Goal: Transaction & Acquisition: Purchase product/service

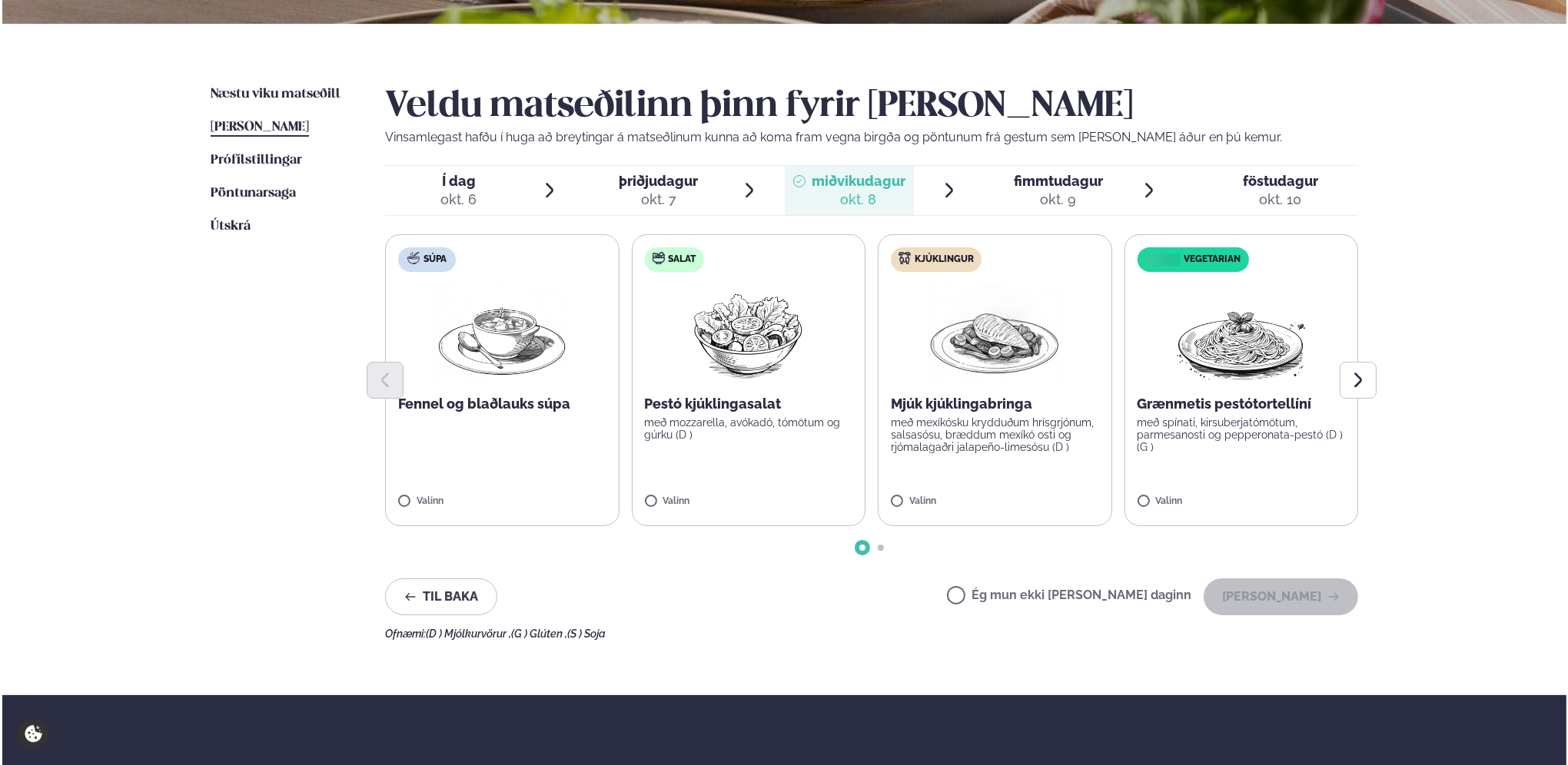
scroll to position [307, 0]
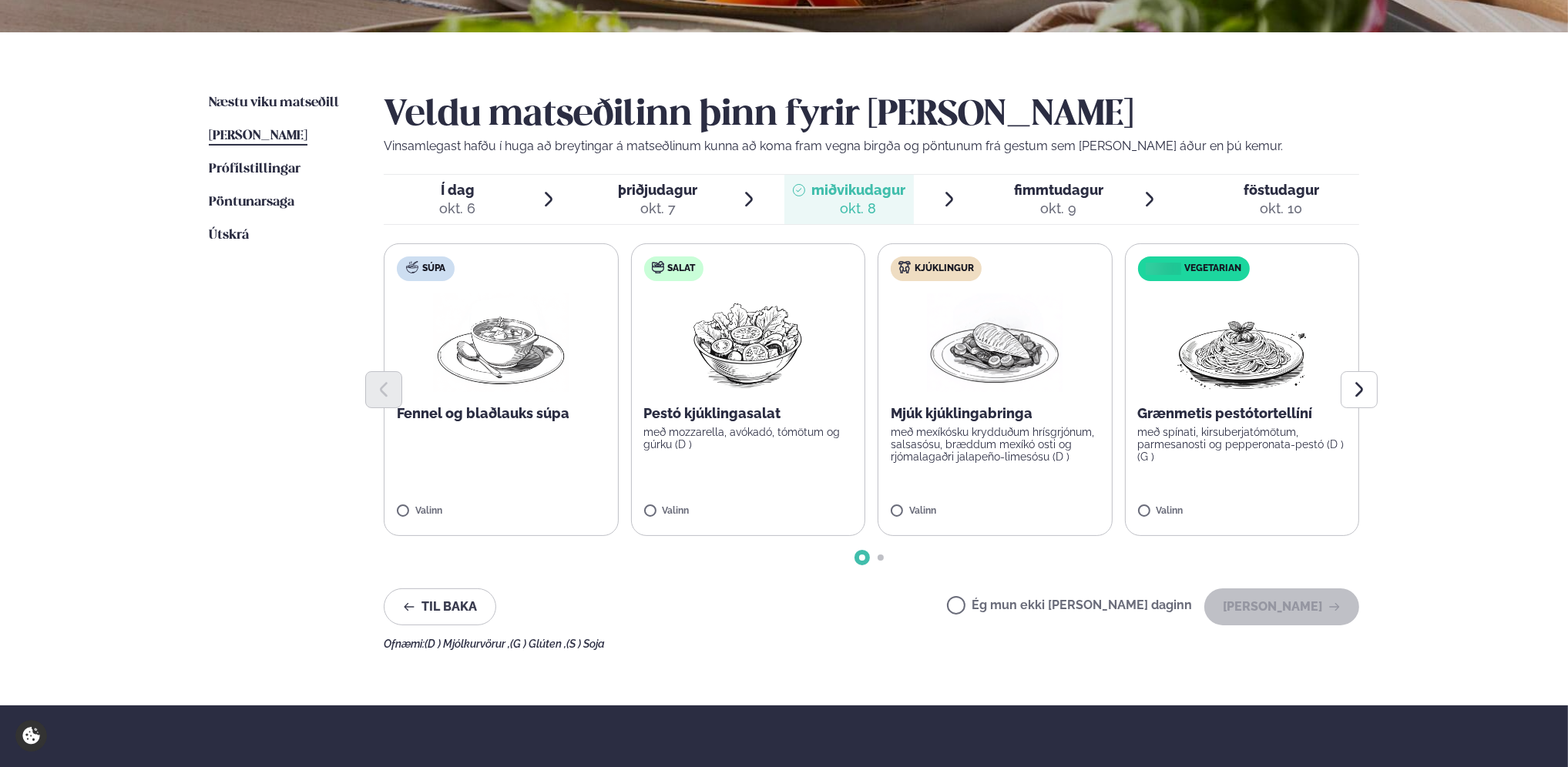
click at [987, 416] on p "Mjúk kjúklingabringa" at bounding box center [995, 413] width 209 height 18
click at [1275, 609] on button "[PERSON_NAME]" at bounding box center [1282, 607] width 155 height 37
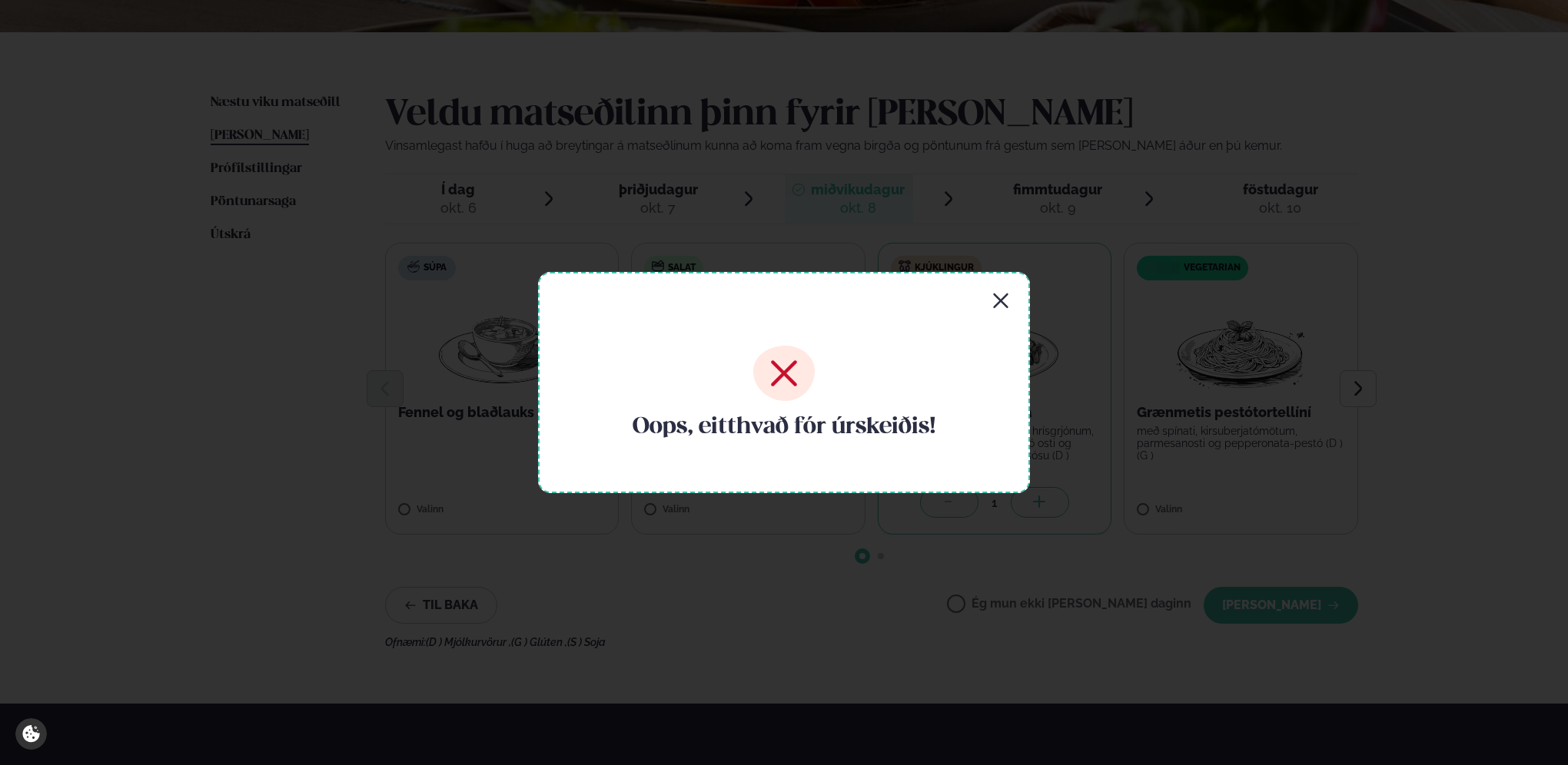
click at [1003, 300] on icon "button" at bounding box center [1001, 301] width 18 height 18
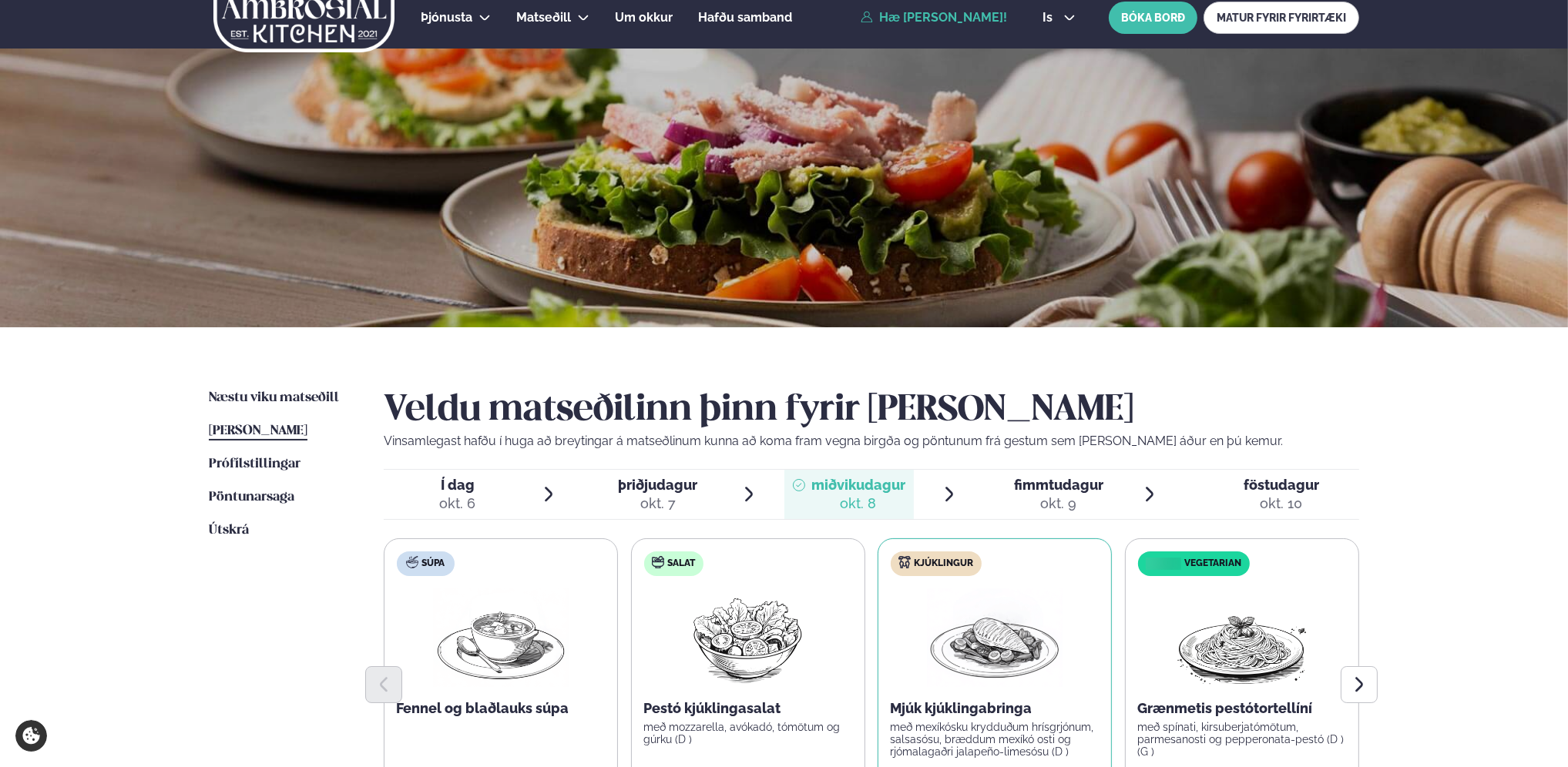
scroll to position [0, 0]
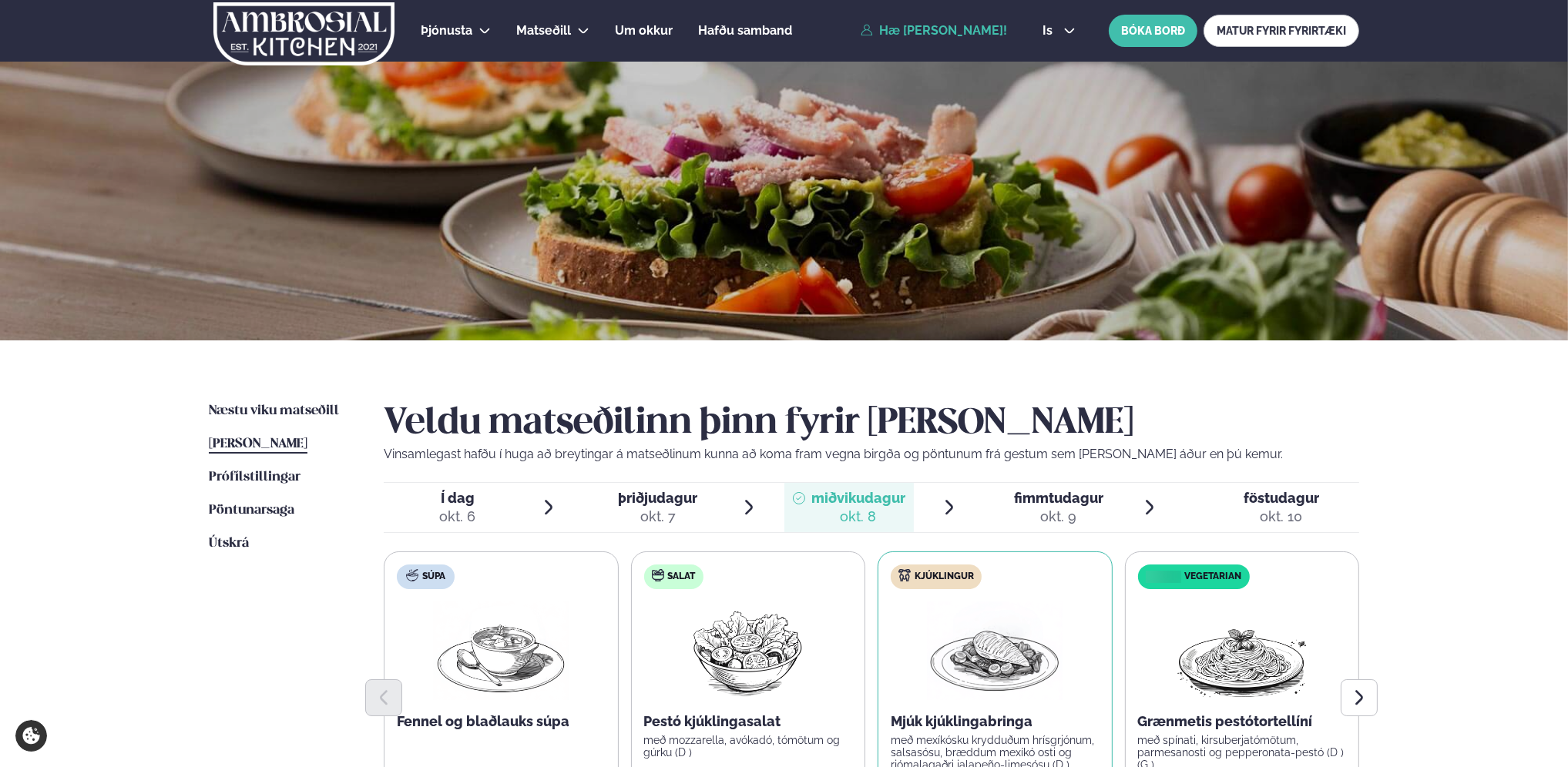
click at [267, 35] on img at bounding box center [305, 34] width 185 height 63
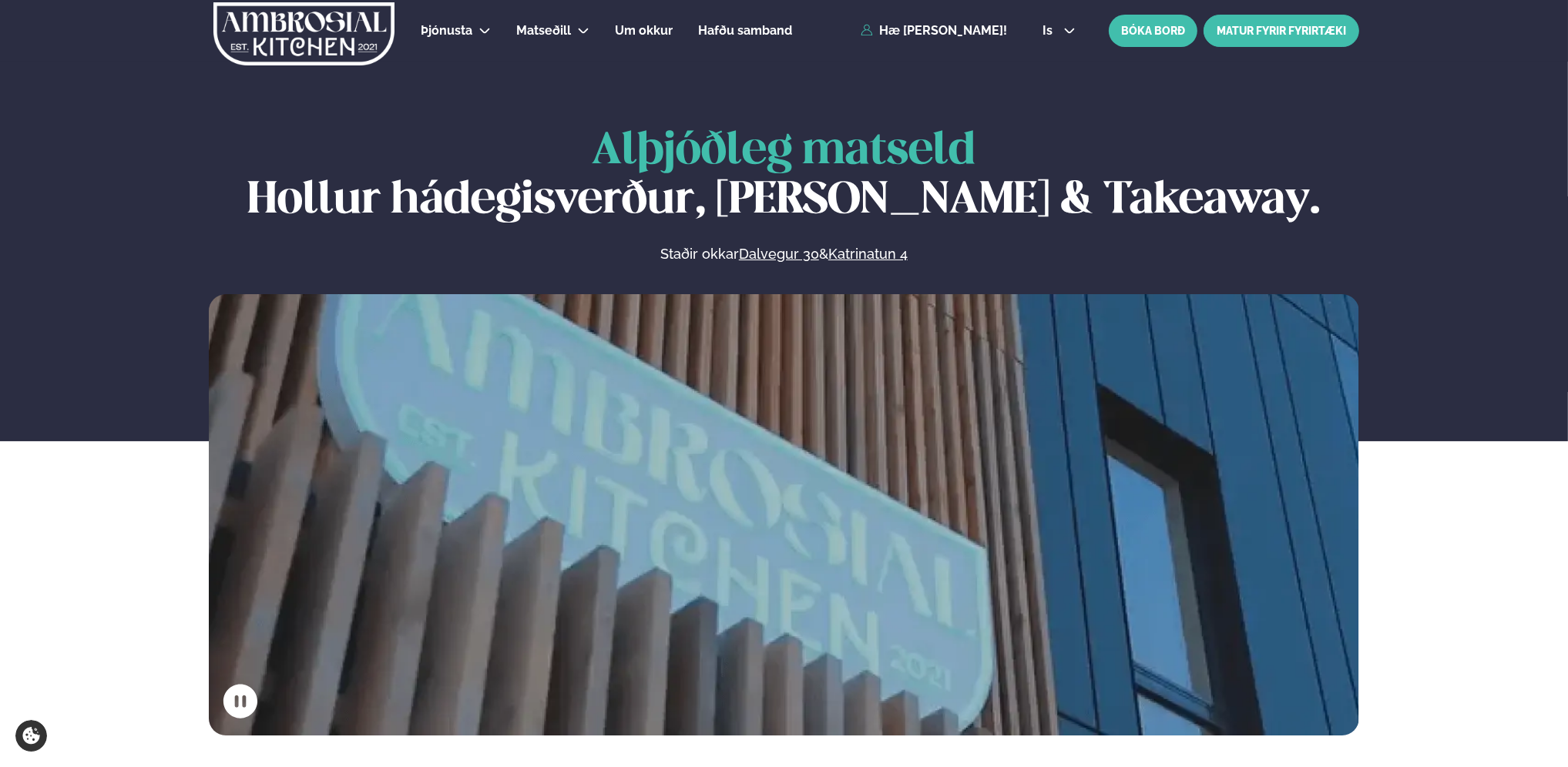
click at [1270, 30] on link "MATUR FYRIR FYRIRTÆKI" at bounding box center [1281, 30] width 156 height 32
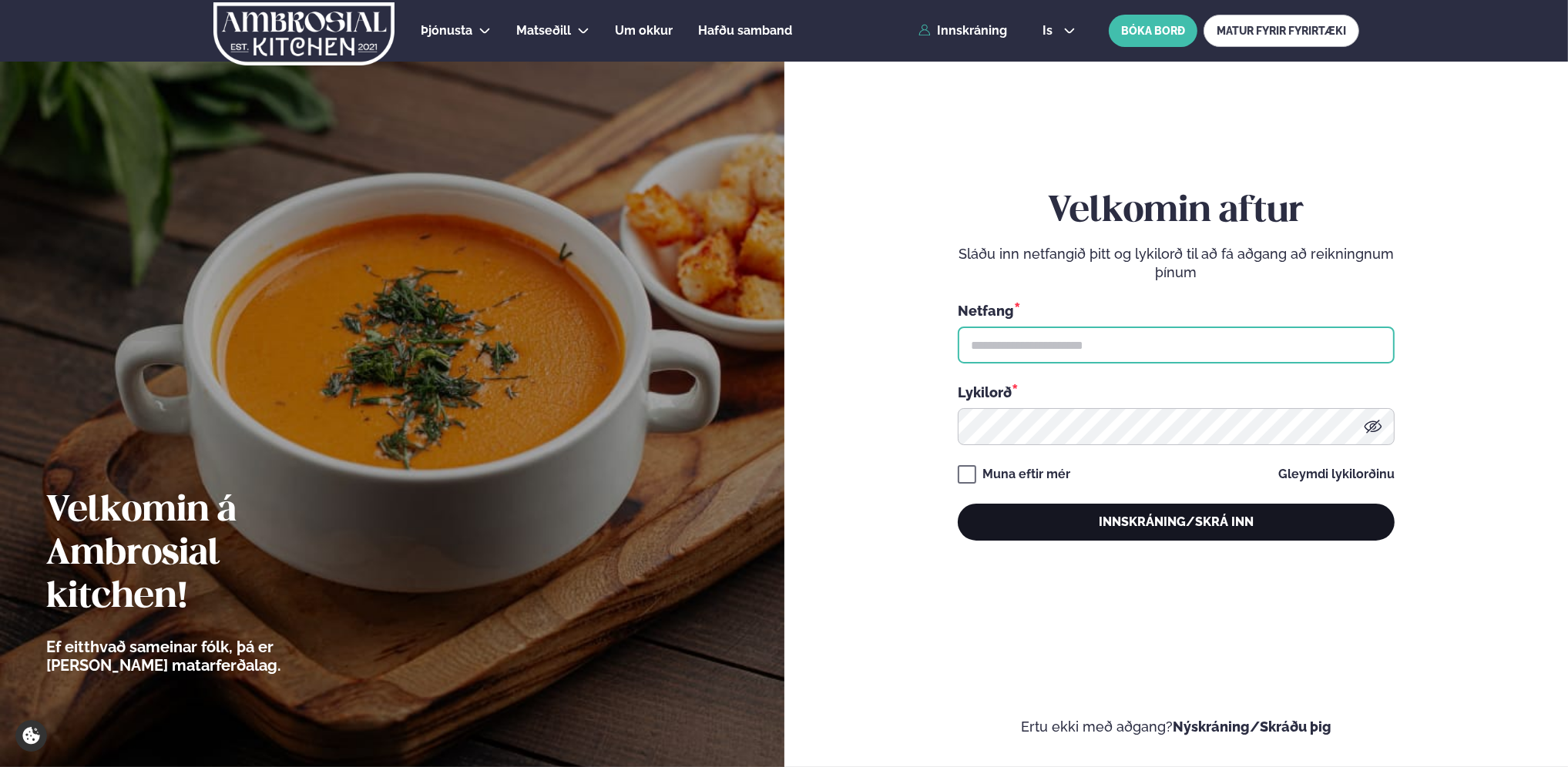
type input "**********"
click at [1170, 530] on button "Innskráning/Skrá inn" at bounding box center [1176, 522] width 437 height 37
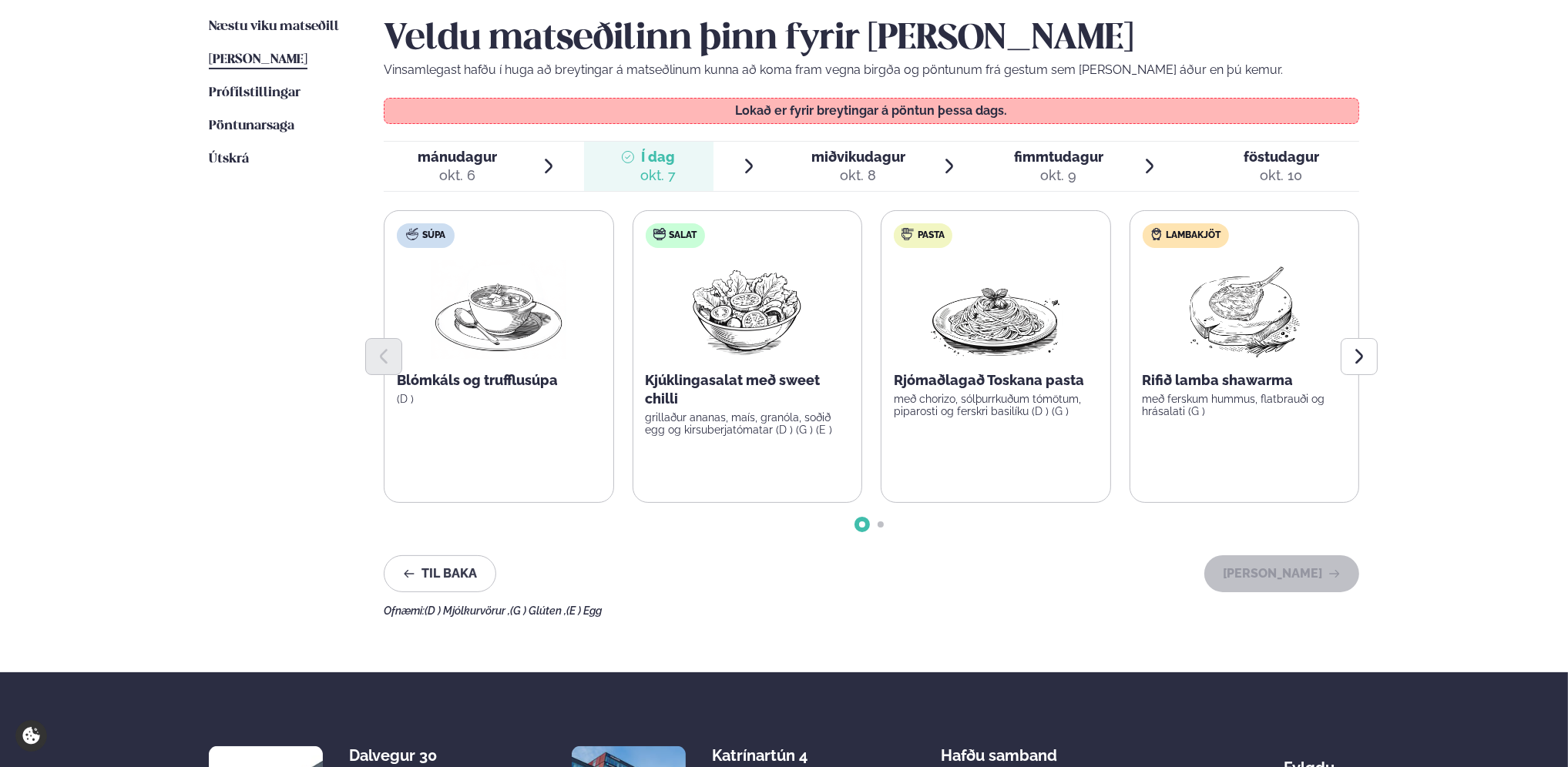
scroll to position [385, 0]
click at [868, 161] on span "miðvikudagur" at bounding box center [858, 156] width 94 height 17
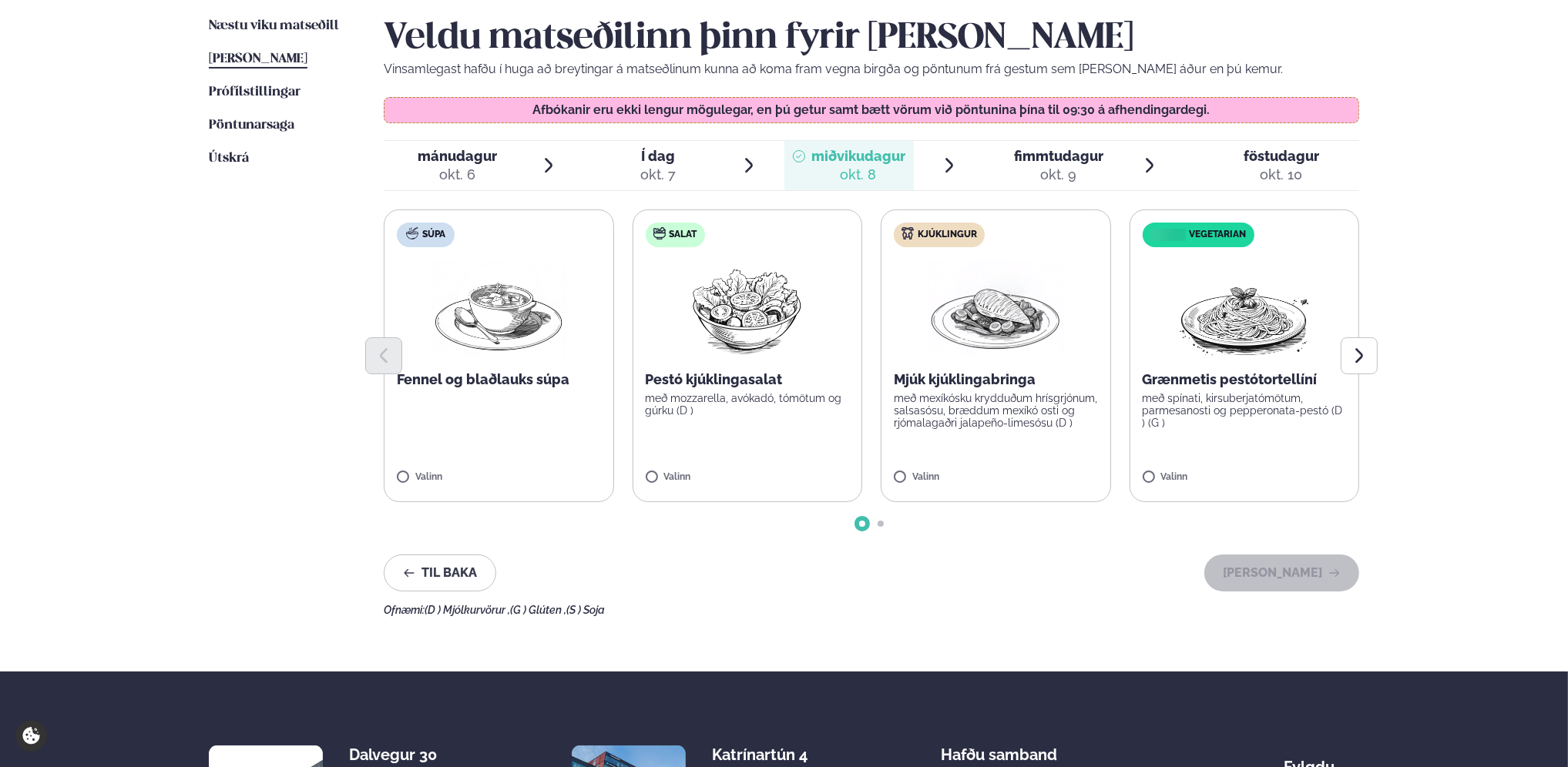
click at [971, 347] on div at bounding box center [871, 356] width 976 height 37
click at [1286, 574] on button "[PERSON_NAME]" at bounding box center [1282, 573] width 155 height 37
